Goal: Check status: Check status

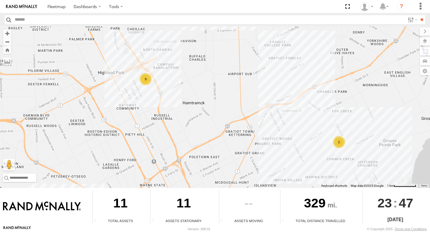
click at [145, 85] on div "9" at bounding box center [146, 79] width 12 height 12
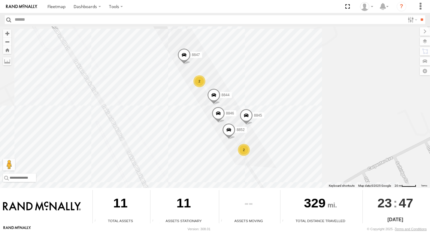
click at [199, 82] on div "2" at bounding box center [199, 81] width 12 height 12
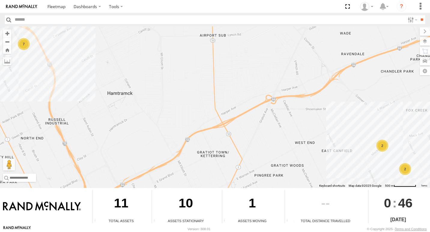
click at [402, 170] on div "2" at bounding box center [405, 169] width 12 height 12
